Goal: Transaction & Acquisition: Purchase product/service

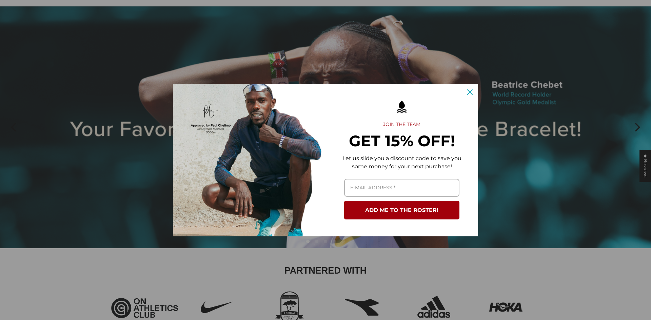
scroll to position [48, 0]
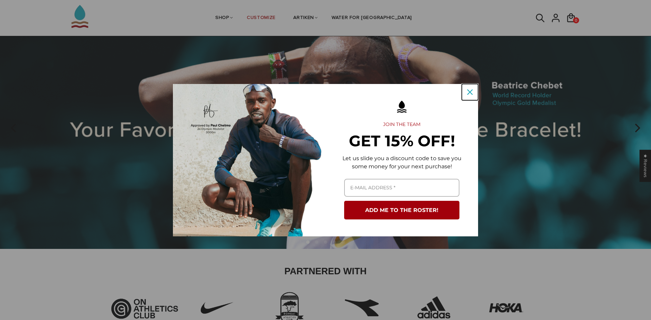
click at [469, 90] on icon "close icon" at bounding box center [469, 92] width 5 height 5
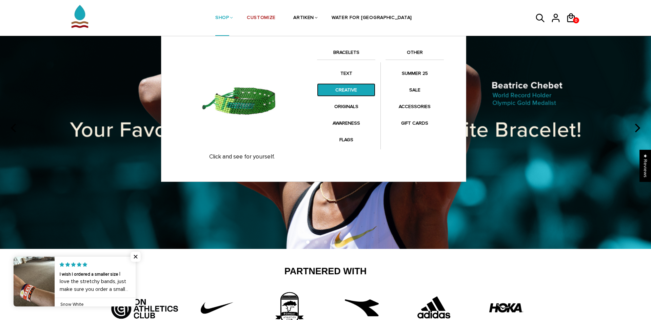
click at [335, 90] on link "CREATIVE" at bounding box center [346, 89] width 58 height 13
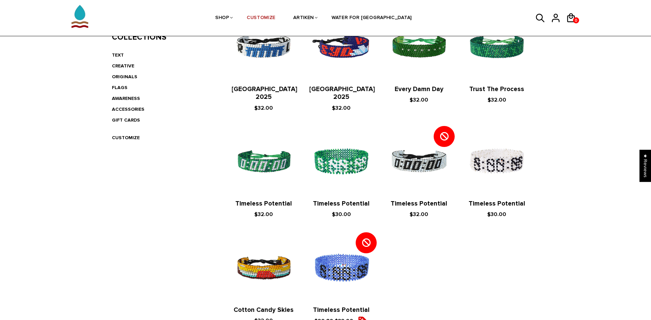
scroll to position [174, 0]
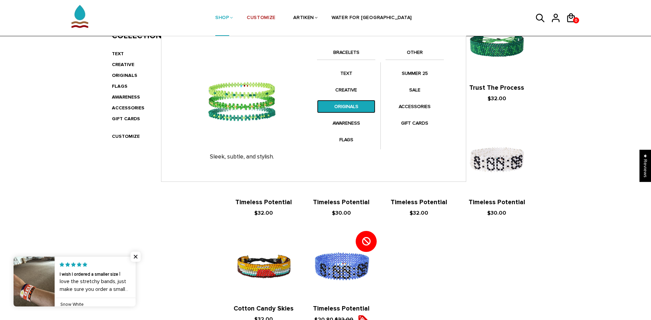
click at [335, 106] on link "ORIGINALS" at bounding box center [346, 106] width 58 height 13
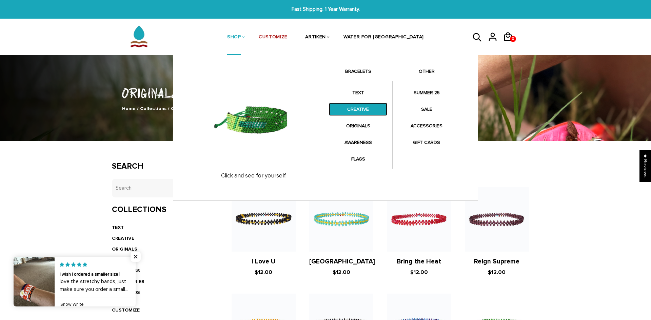
click at [350, 110] on link "CREATIVE" at bounding box center [358, 109] width 58 height 13
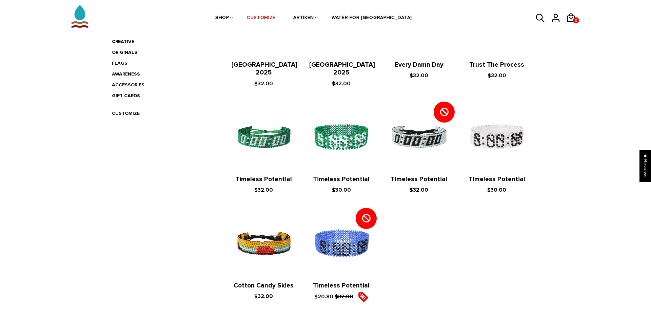
scroll to position [198, 0]
